Goal: Contribute content: Contribute content

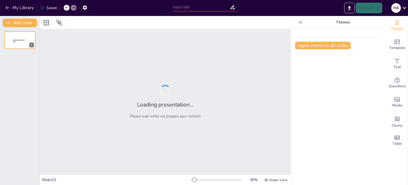
type input "Defining Friendship: Identifying Good and Bad Friends"
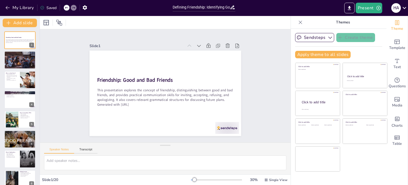
checkbox input "true"
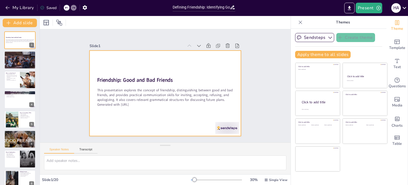
checkbox input "true"
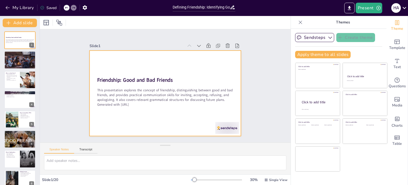
checkbox input "true"
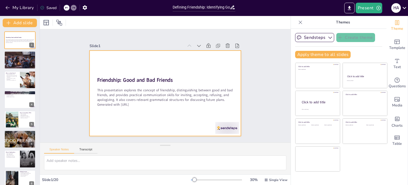
checkbox input "true"
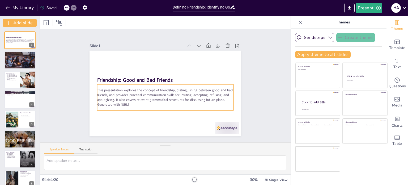
checkbox input "true"
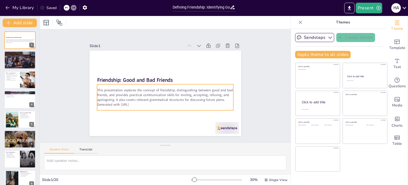
checkbox input "true"
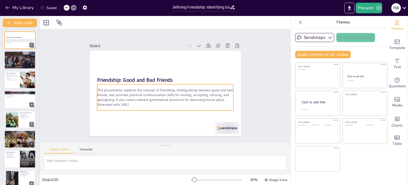
checkbox input "true"
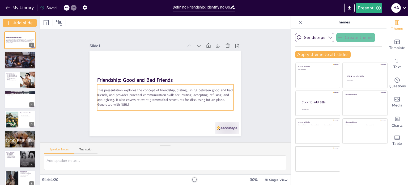
checkbox input "true"
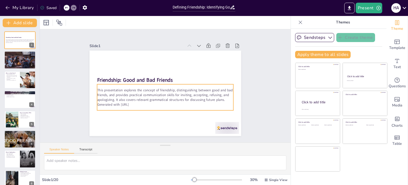
checkbox input "true"
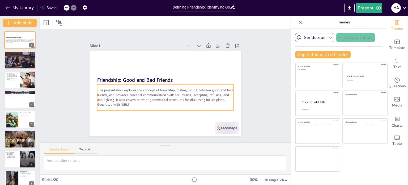
checkbox input "true"
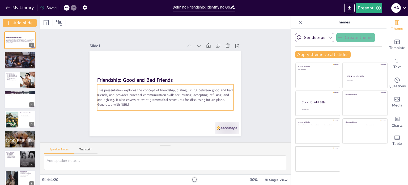
checkbox input "true"
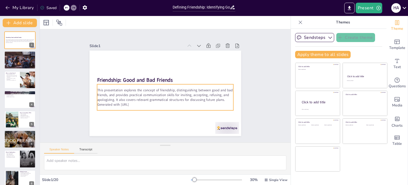
checkbox input "true"
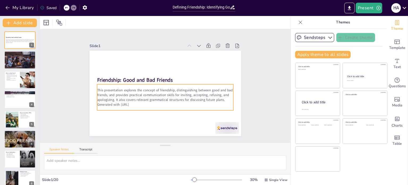
checkbox input "true"
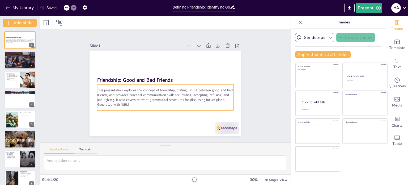
checkbox input "true"
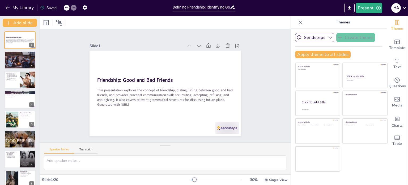
checkbox input "true"
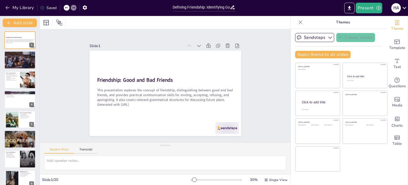
checkbox input "true"
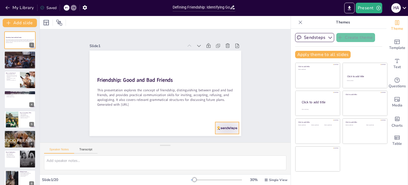
checkbox input "true"
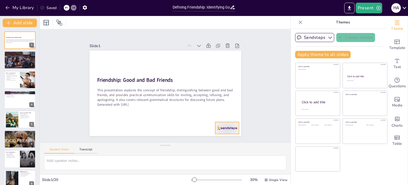
click at [223, 132] on div at bounding box center [217, 140] width 26 height 16
checkbox input "true"
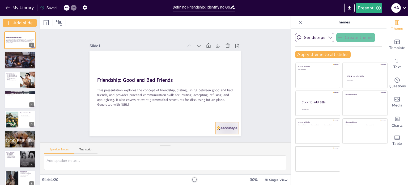
checkbox input "true"
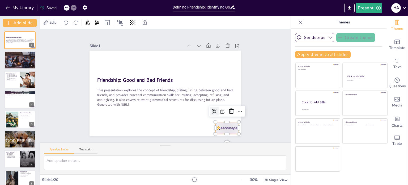
checkbox input "true"
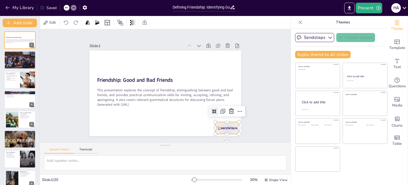
checkbox input "true"
click at [267, 111] on div "Slide 1 Friendship: Good and Bad Friends This presentation explores the concept…" at bounding box center [165, 85] width 269 height 163
checkbox input "true"
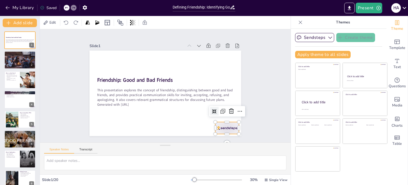
checkbox input "true"
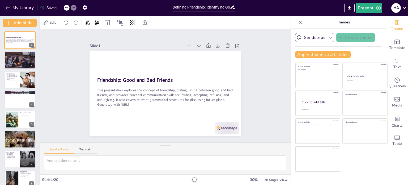
checkbox input "true"
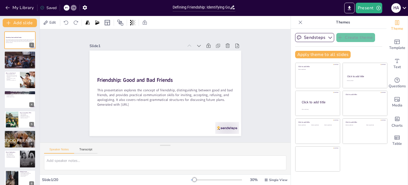
checkbox input "true"
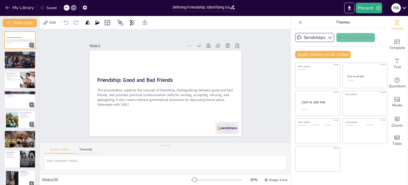
checkbox input "true"
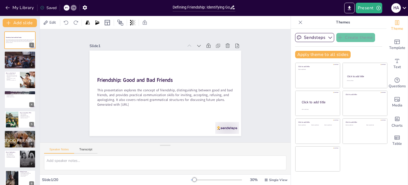
checkbox input "true"
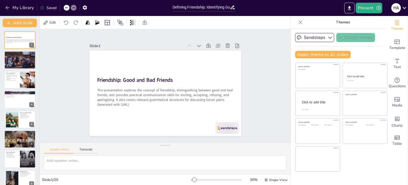
checkbox input "true"
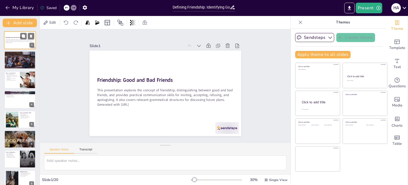
checkbox input "true"
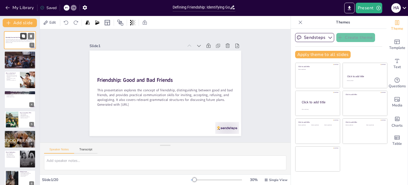
checkbox input "true"
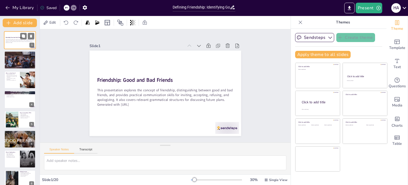
checkbox input "true"
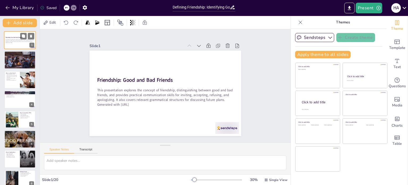
checkbox input "true"
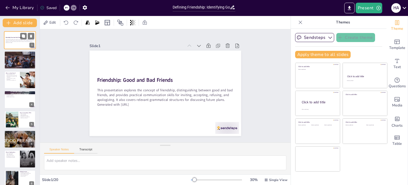
checkbox input "true"
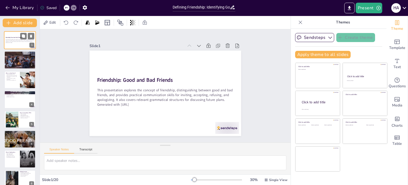
checkbox input "true"
click at [17, 39] on p "This presentation explores the concept of friendship, distinguishing between go…" at bounding box center [20, 40] width 29 height 3
checkbox input "true"
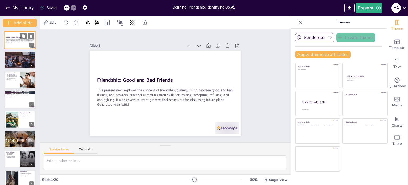
checkbox input "true"
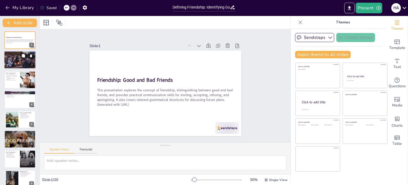
checkbox input "true"
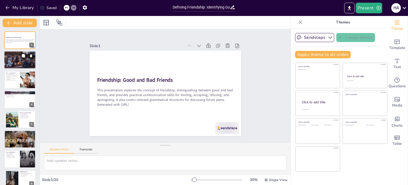
checkbox input "true"
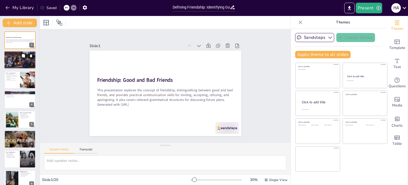
checkbox input "true"
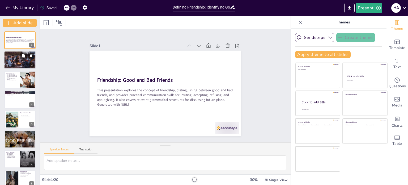
checkbox input "true"
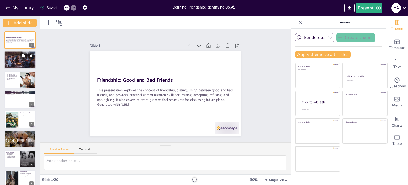
checkbox input "true"
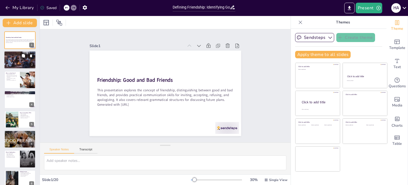
checkbox input "true"
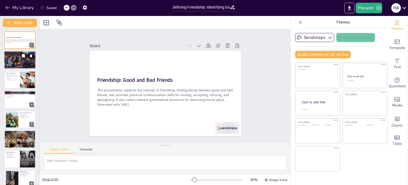
checkbox input "true"
click at [18, 58] on div at bounding box center [20, 59] width 32 height 21
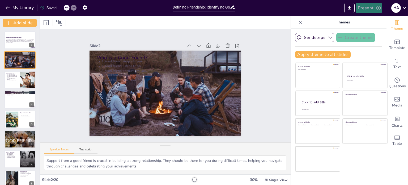
click at [361, 10] on button "Present" at bounding box center [369, 8] width 27 height 11
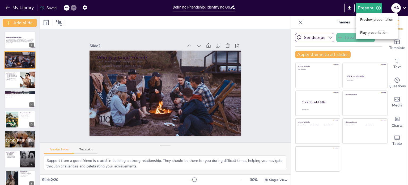
click at [366, 36] on li "Play presentation" at bounding box center [377, 32] width 42 height 9
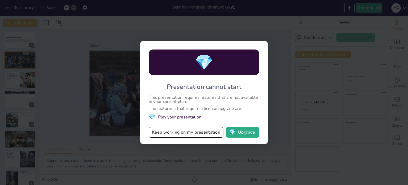
click at [184, 118] on li "💎 Play your presentation" at bounding box center [204, 116] width 111 height 7
click at [185, 134] on button "Keep working on my presentation" at bounding box center [186, 132] width 75 height 11
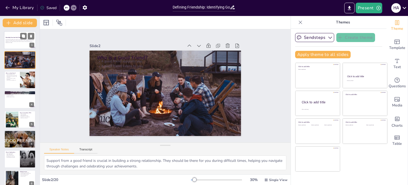
click at [15, 46] on div at bounding box center [20, 40] width 32 height 18
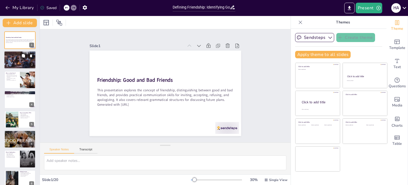
click at [16, 60] on div at bounding box center [20, 59] width 32 height 21
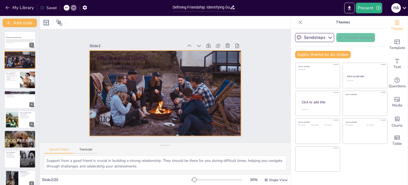
click at [165, 90] on div at bounding box center [162, 92] width 175 height 143
click at [75, 23] on icon at bounding box center [75, 22] width 5 height 5
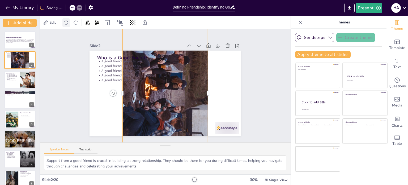
click at [66, 22] on icon at bounding box center [66, 22] width 5 height 5
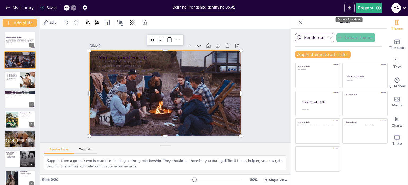
click at [353, 6] on button "Export to PowerPoint" at bounding box center [350, 8] width 10 height 11
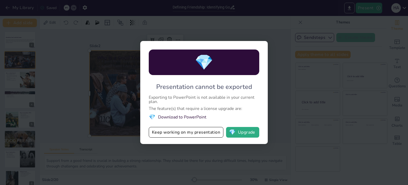
click at [183, 158] on div "💎 Presentation cannot be exported Exporting to PowerPoint is not available in y…" at bounding box center [204, 92] width 408 height 185
click at [190, 134] on button "Keep working on my presentation" at bounding box center [186, 132] width 75 height 11
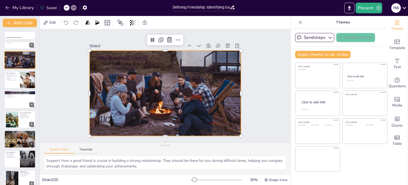
drag, startPoint x: 15, startPoint y: 7, endPoint x: 100, endPoint y: 9, distance: 85.6
click at [100, 9] on div "My Library Saved" at bounding box center [85, 8] width 170 height 10
click at [66, 7] on icon at bounding box center [66, 7] width 3 height 1
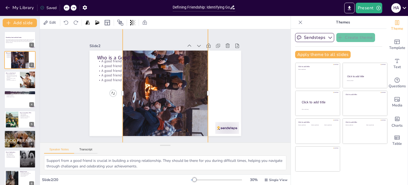
click at [66, 7] on icon at bounding box center [66, 7] width 3 height 1
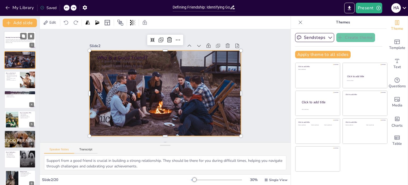
click at [13, 40] on p "This presentation explores the concept of friendship, distinguishing between go…" at bounding box center [20, 40] width 29 height 3
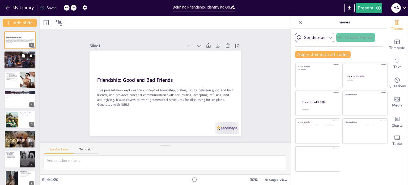
click at [13, 59] on div at bounding box center [20, 59] width 32 height 21
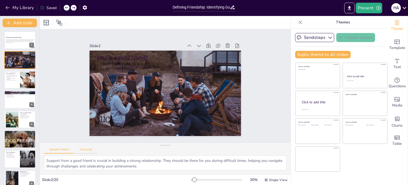
click at [86, 150] on button "Transcript" at bounding box center [86, 151] width 24 height 6
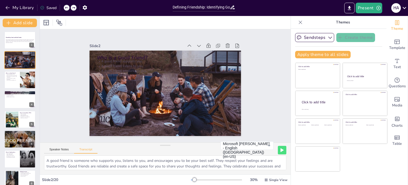
click at [80, 175] on div "Slide 2 / 20 30 % Single View" at bounding box center [165, 179] width 251 height 9
click at [15, 81] on div at bounding box center [20, 80] width 32 height 18
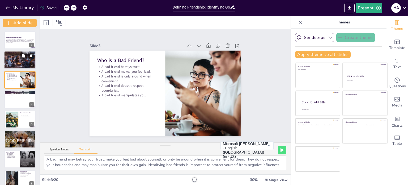
click at [17, 58] on div at bounding box center [20, 59] width 32 height 21
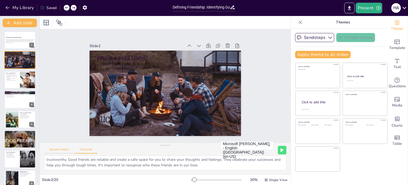
click at [66, 150] on button "Speaker Notes" at bounding box center [59, 151] width 30 height 6
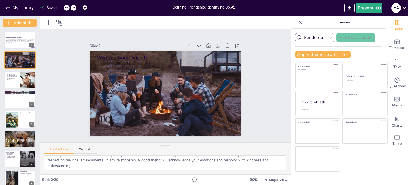
scroll to position [40, 0]
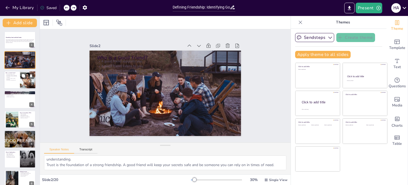
click at [9, 83] on div at bounding box center [20, 80] width 32 height 18
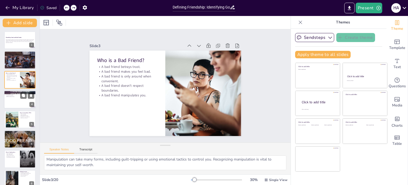
click at [12, 101] on div at bounding box center [20, 99] width 32 height 18
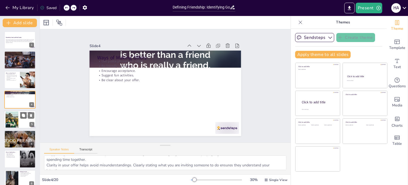
click at [15, 125] on div at bounding box center [12, 119] width 23 height 16
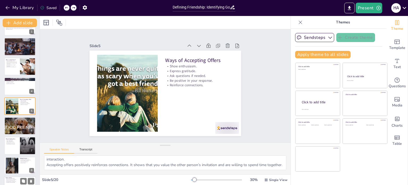
click at [16, 140] on p "Take responsibility." at bounding box center [12, 140] width 12 height 1
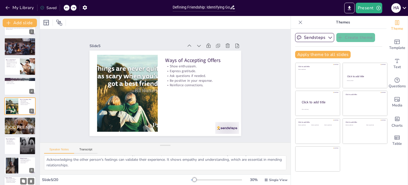
scroll to position [53, 0]
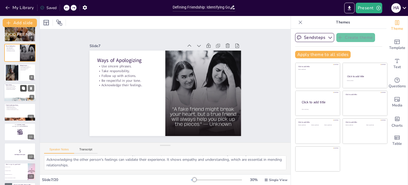
click at [23, 91] on button at bounding box center [23, 88] width 6 height 6
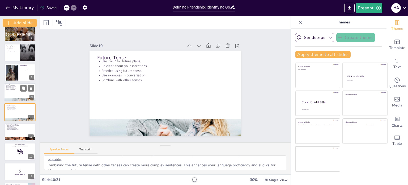
scroll to position [112, 0]
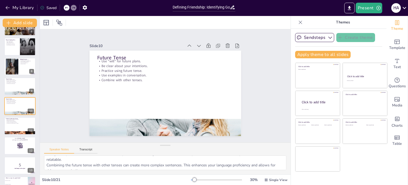
click at [14, 115] on div "Friendship: Good and Bad Friends This presentation explores the concept of frie…" at bounding box center [20, 125] width 40 height 413
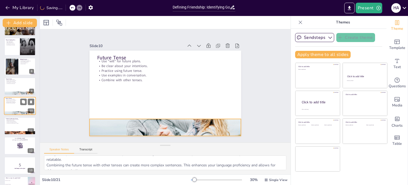
click at [14, 107] on div at bounding box center [20, 106] width 32 height 18
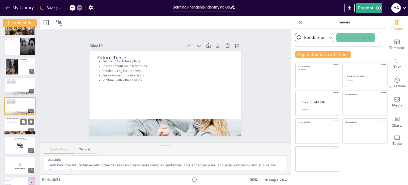
click at [15, 131] on div at bounding box center [20, 126] width 32 height 18
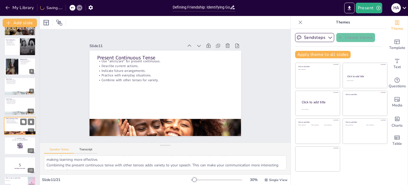
scroll to position [132, 0]
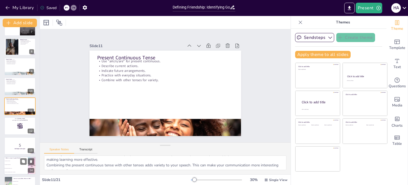
click at [17, 161] on li "They betray your trust." at bounding box center [16, 161] width 24 height 4
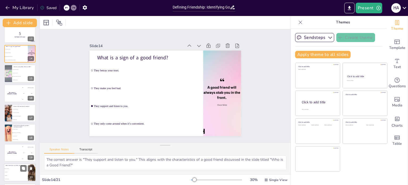
scroll to position [264, 0]
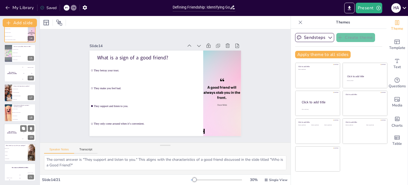
click at [16, 133] on div "The winner is Niels 🏆" at bounding box center [12, 132] width 16 height 18
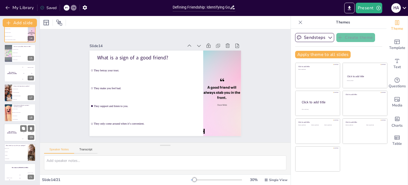
scroll to position [0, 0]
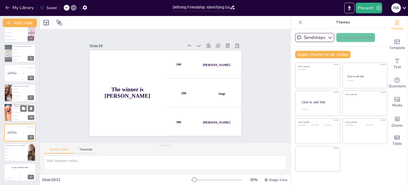
click at [13, 105] on div at bounding box center [20, 113] width 32 height 18
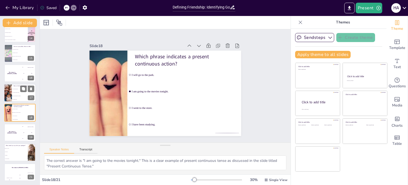
click at [13, 93] on li "To describe current actions." at bounding box center [24, 92] width 24 height 3
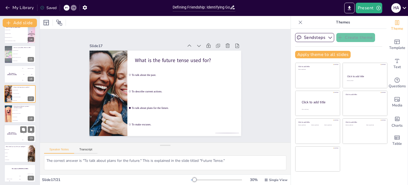
scroll to position [264, 0]
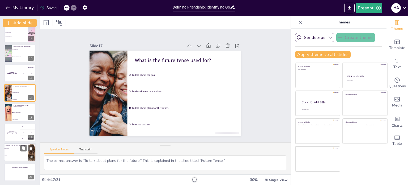
click at [21, 160] on div at bounding box center [20, 152] width 32 height 18
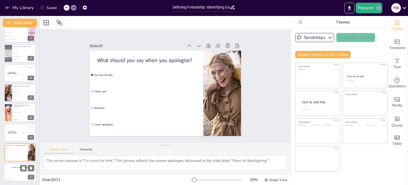
click at [20, 170] on div "The winner is Niels 🏆" at bounding box center [20, 167] width 32 height 9
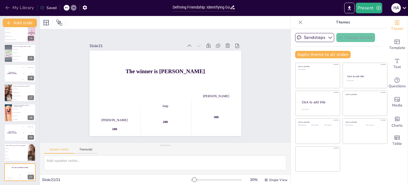
click at [8, 6] on icon "button" at bounding box center [7, 7] width 5 height 5
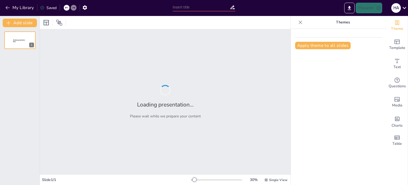
type input "Defining Friendship: Identifying Good and Bad Friends"
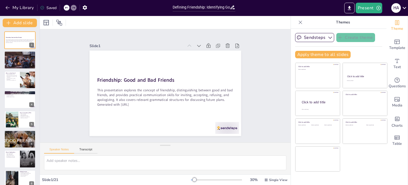
checkbox input "true"
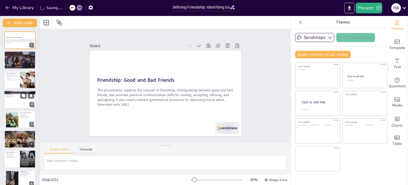
checkbox input "true"
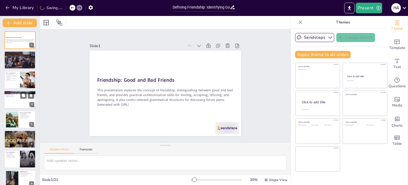
checkbox input "true"
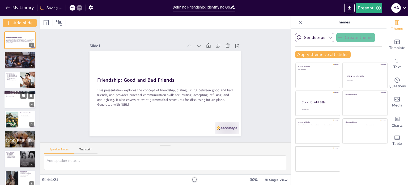
checkbox input "true"
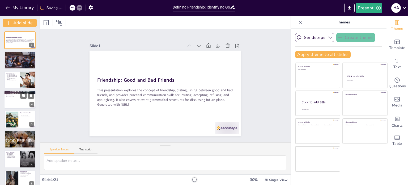
checkbox input "true"
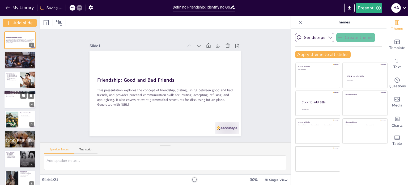
checkbox input "true"
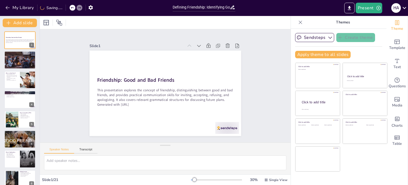
checkbox input "true"
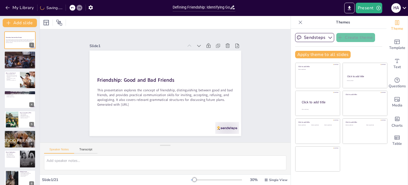
checkbox input "true"
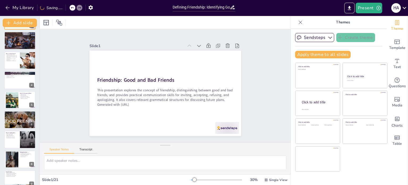
checkbox input "true"
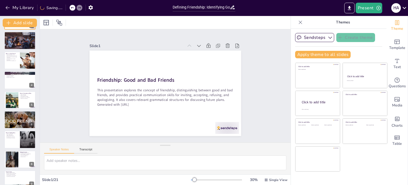
checkbox input "true"
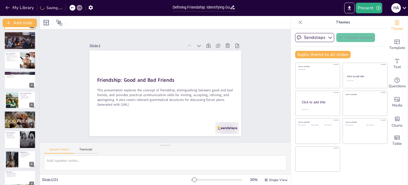
checkbox input "true"
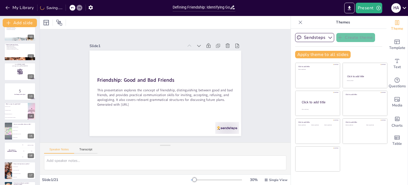
checkbox input "true"
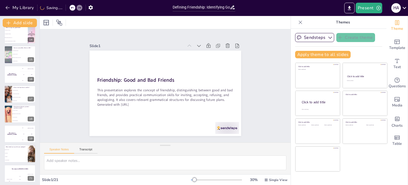
scroll to position [264, 0]
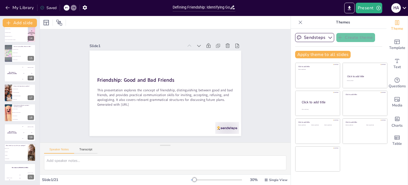
checkbox input "true"
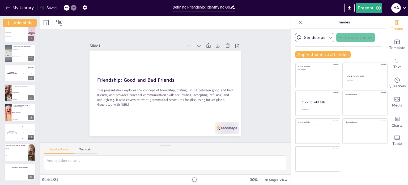
checkbox input "true"
